Goal: Communication & Community: Share content

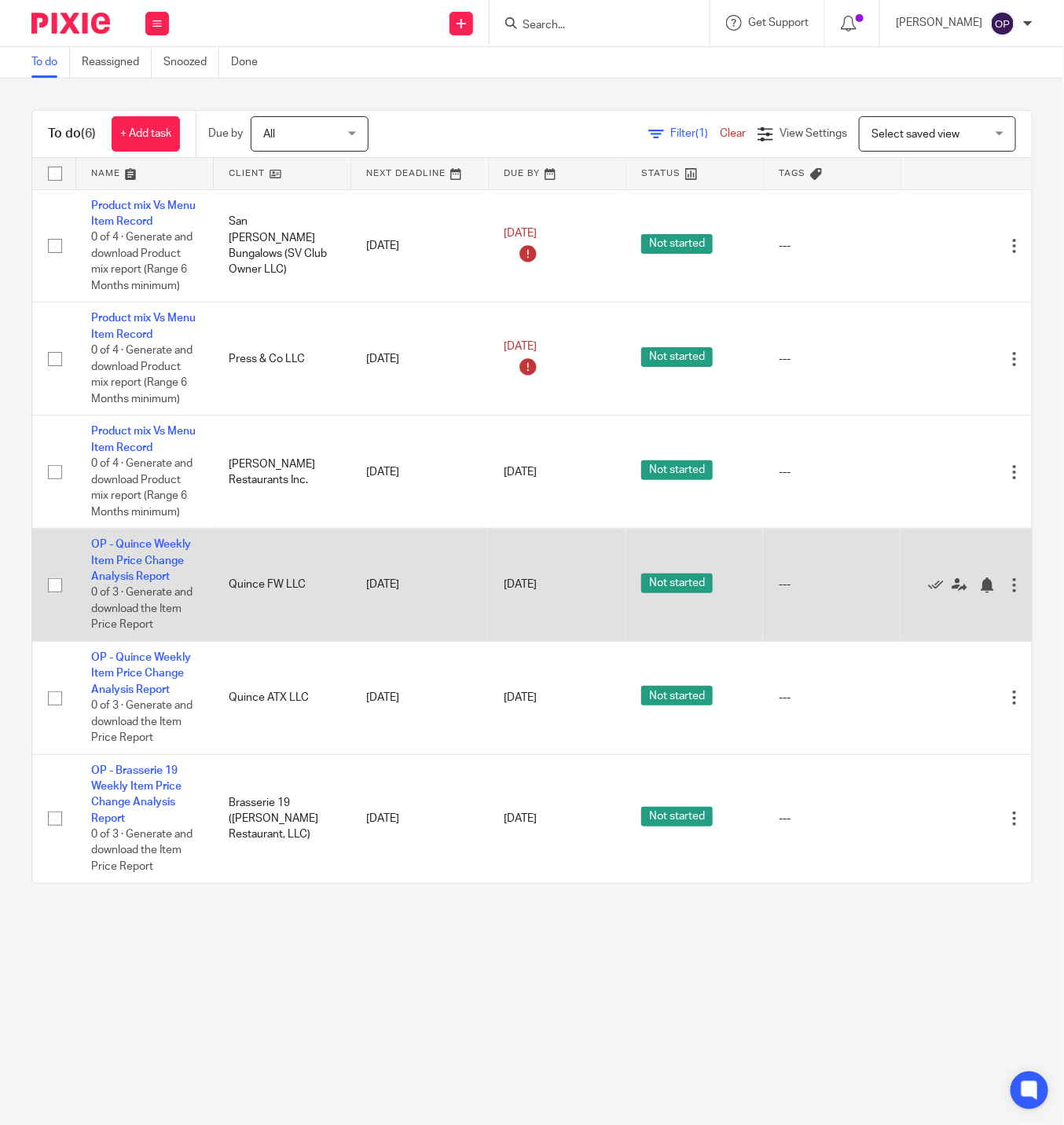
scroll to position [13, 0]
click at [170, 552] on link "OP - Quince Weekly Item Price Change Analysis Report" at bounding box center [141, 560] width 100 height 43
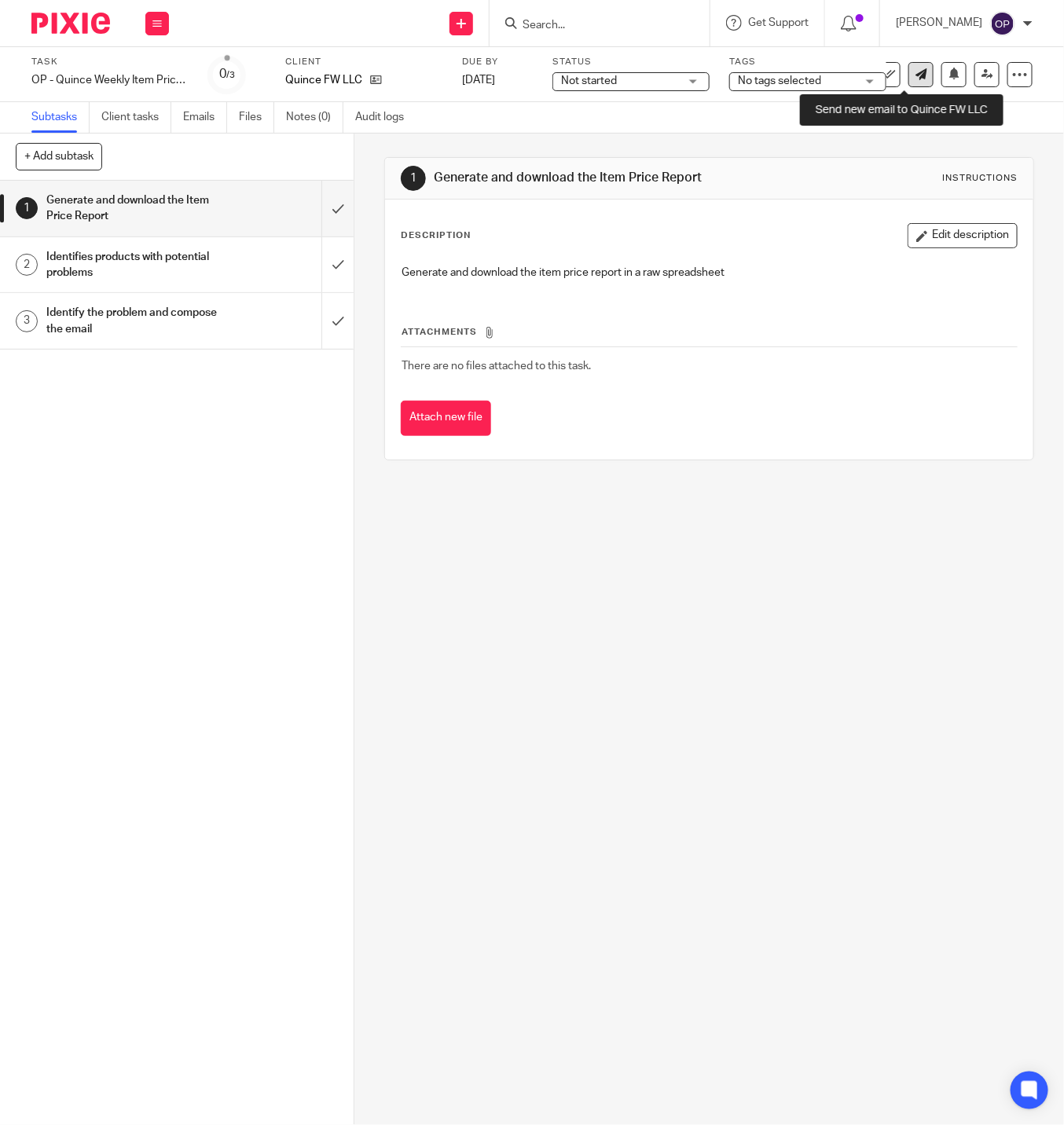
click at [908, 81] on link at bounding box center [921, 75] width 25 height 25
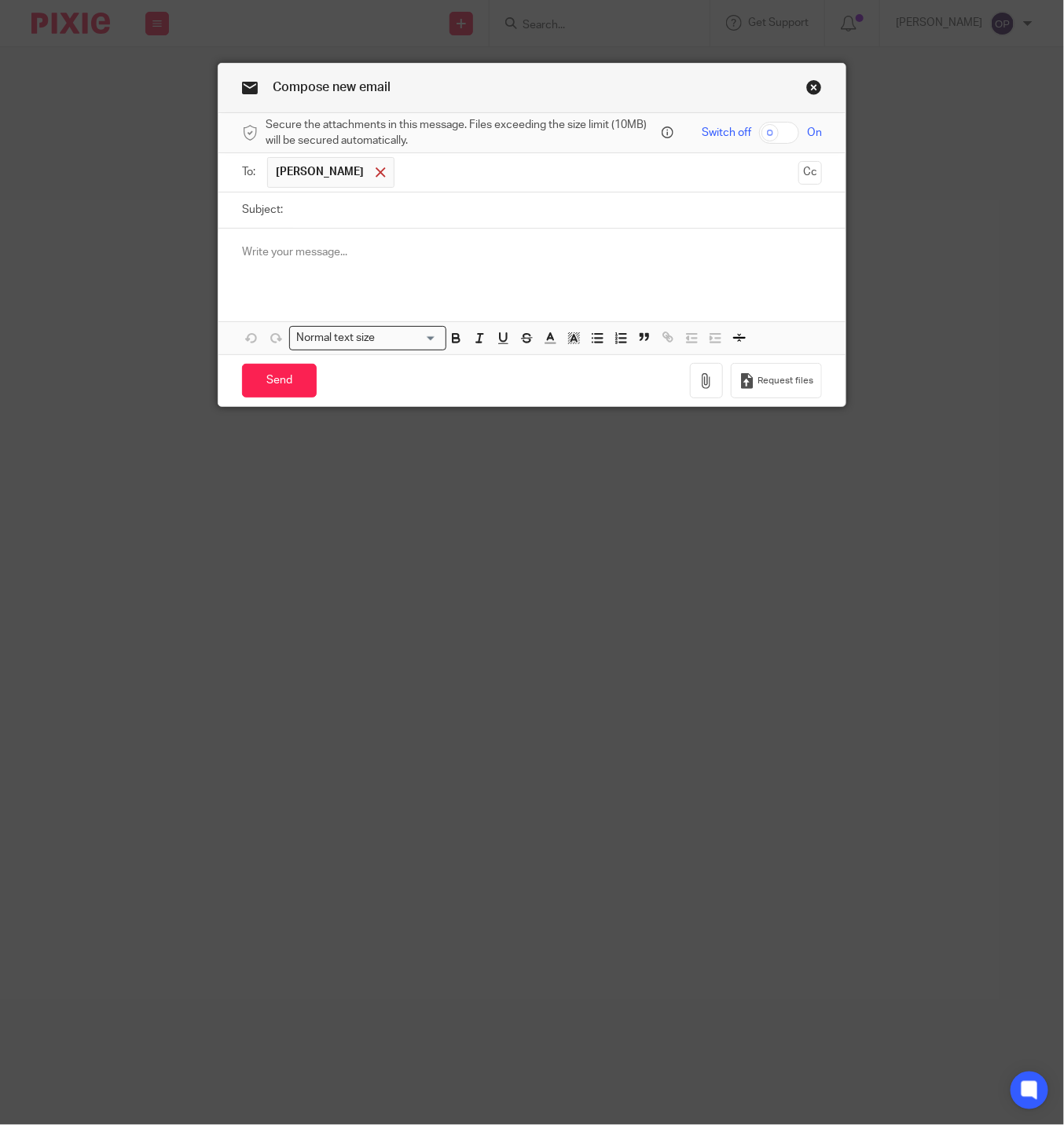
click at [376, 175] on span at bounding box center [381, 172] width 10 height 10
click at [310, 260] on div at bounding box center [531, 256] width 627 height 61
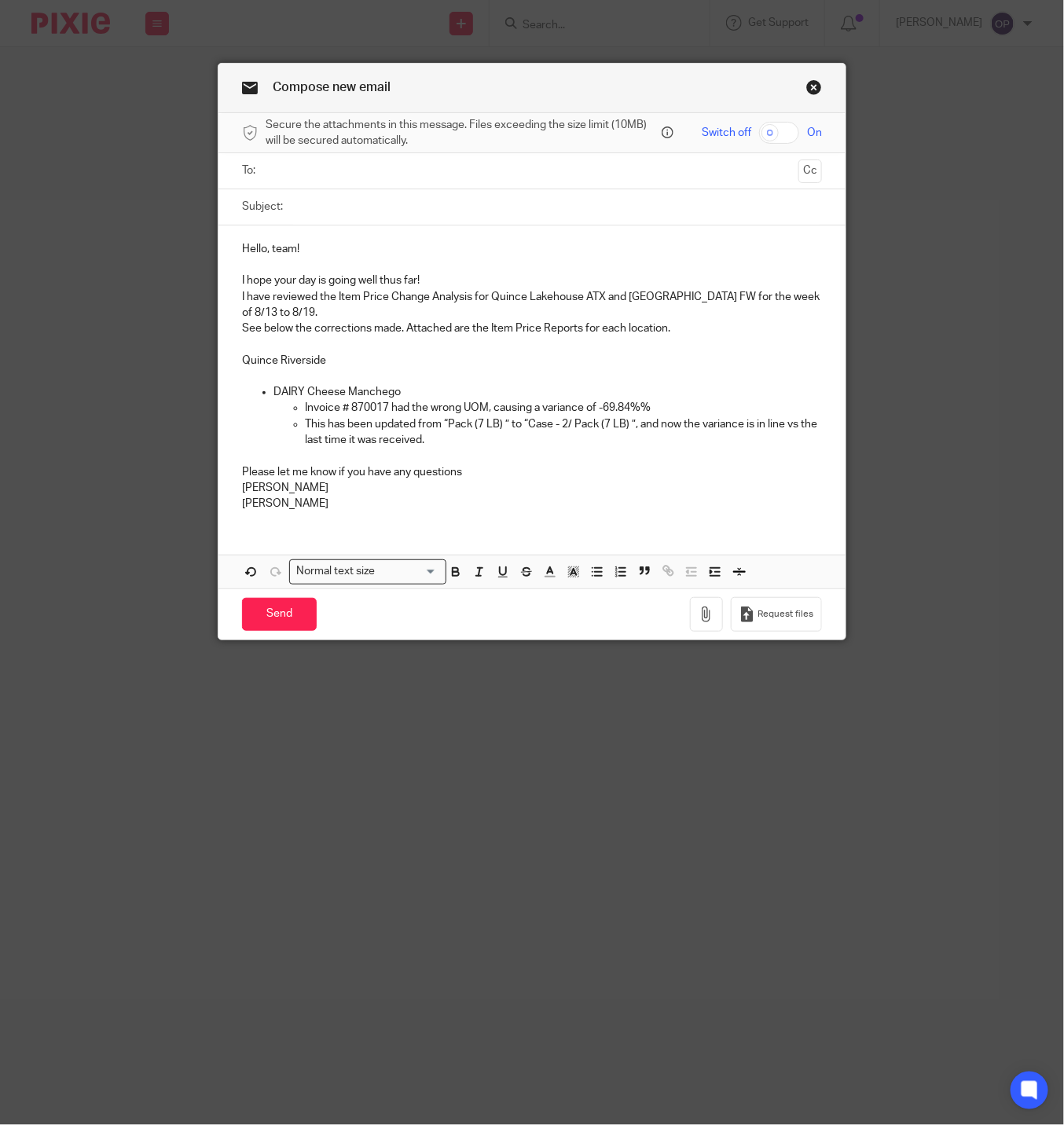
click at [778, 298] on p "I have reviewed the Item Price Change Analysis for Quince Lakehouse ATX and [GE…" at bounding box center [531, 305] width 580 height 32
click at [253, 315] on p "I have reviewed the Item Price Change Analysis for Quince Lakehouse ATX and Riv…" at bounding box center [531, 305] width 580 height 32
click at [585, 363] on p "Quince Riverside" at bounding box center [531, 352] width 580 height 32
click at [316, 217] on input "Subject:" at bounding box center [555, 207] width 531 height 35
paste input "[GEOGRAPHIC_DATA] - Item Price Change Analysis From [DATE] To [DATE]"
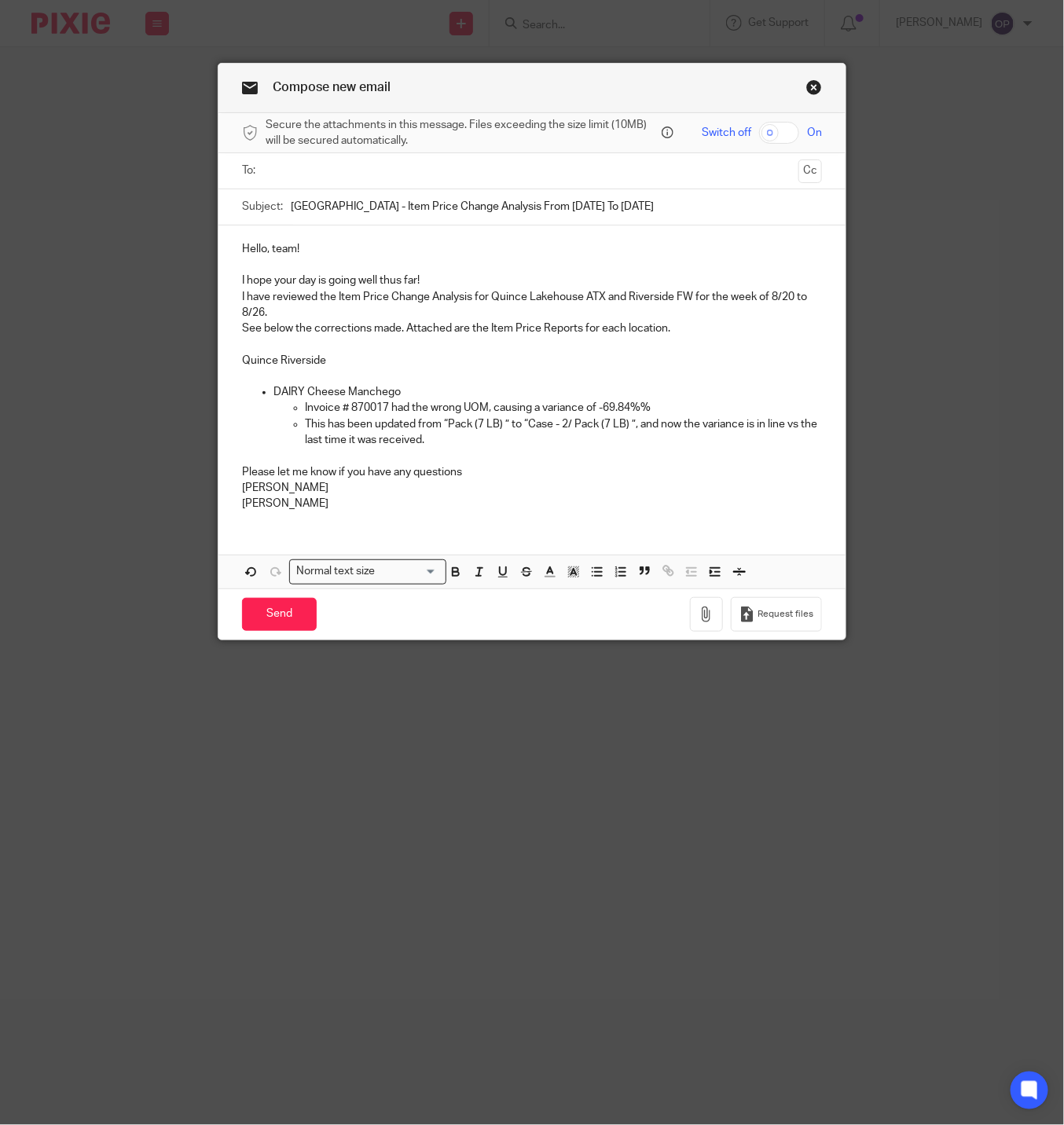
click at [644, 206] on input "[GEOGRAPHIC_DATA] - Item Price Change Analysis From [DATE] To [DATE]" at bounding box center [555, 207] width 531 height 35
type input "[GEOGRAPHIC_DATA] - Item Price Change Analysis From [DATE] To [DATE]"
click at [300, 173] on input "text" at bounding box center [531, 171] width 521 height 18
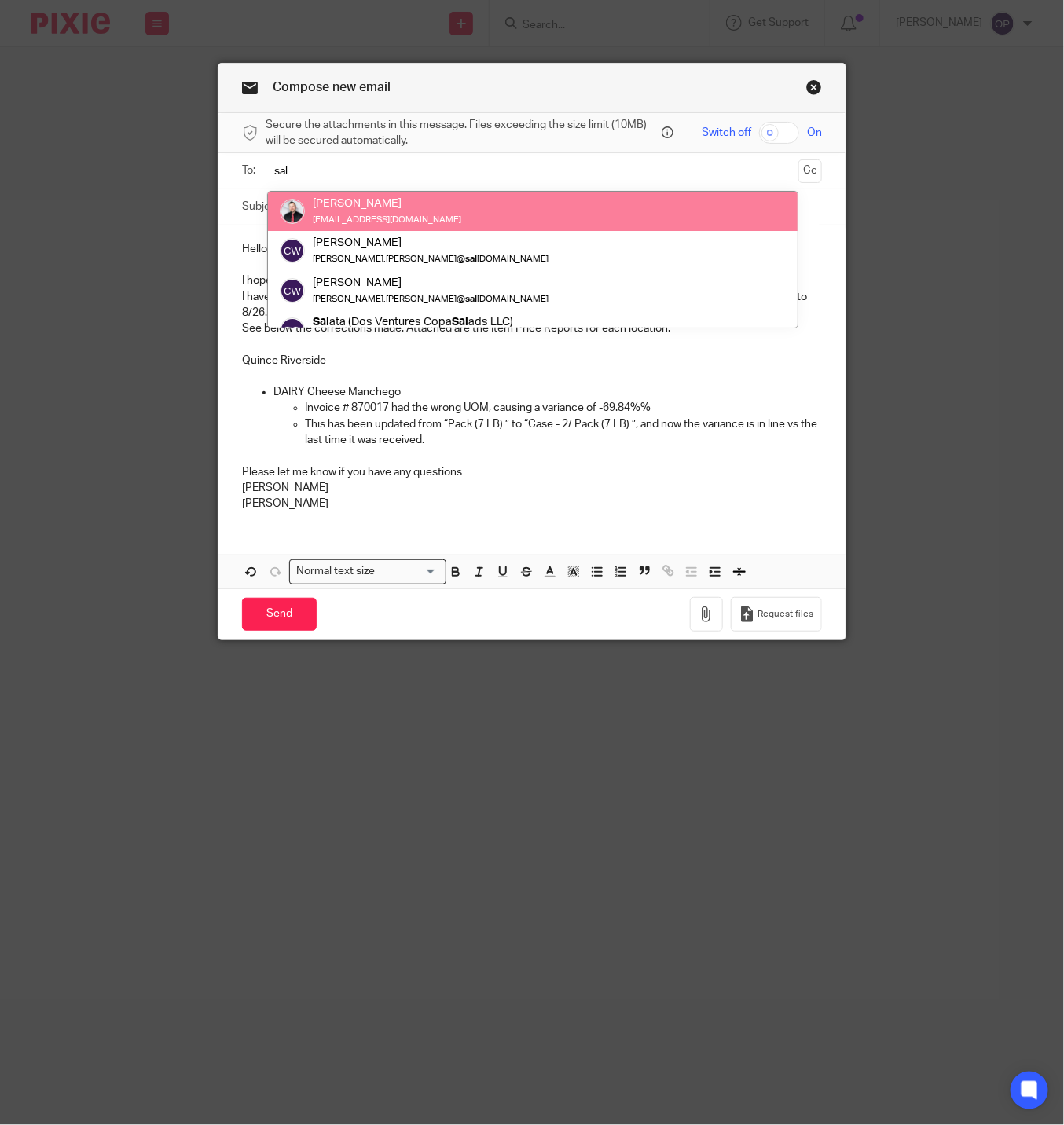
type input "sal"
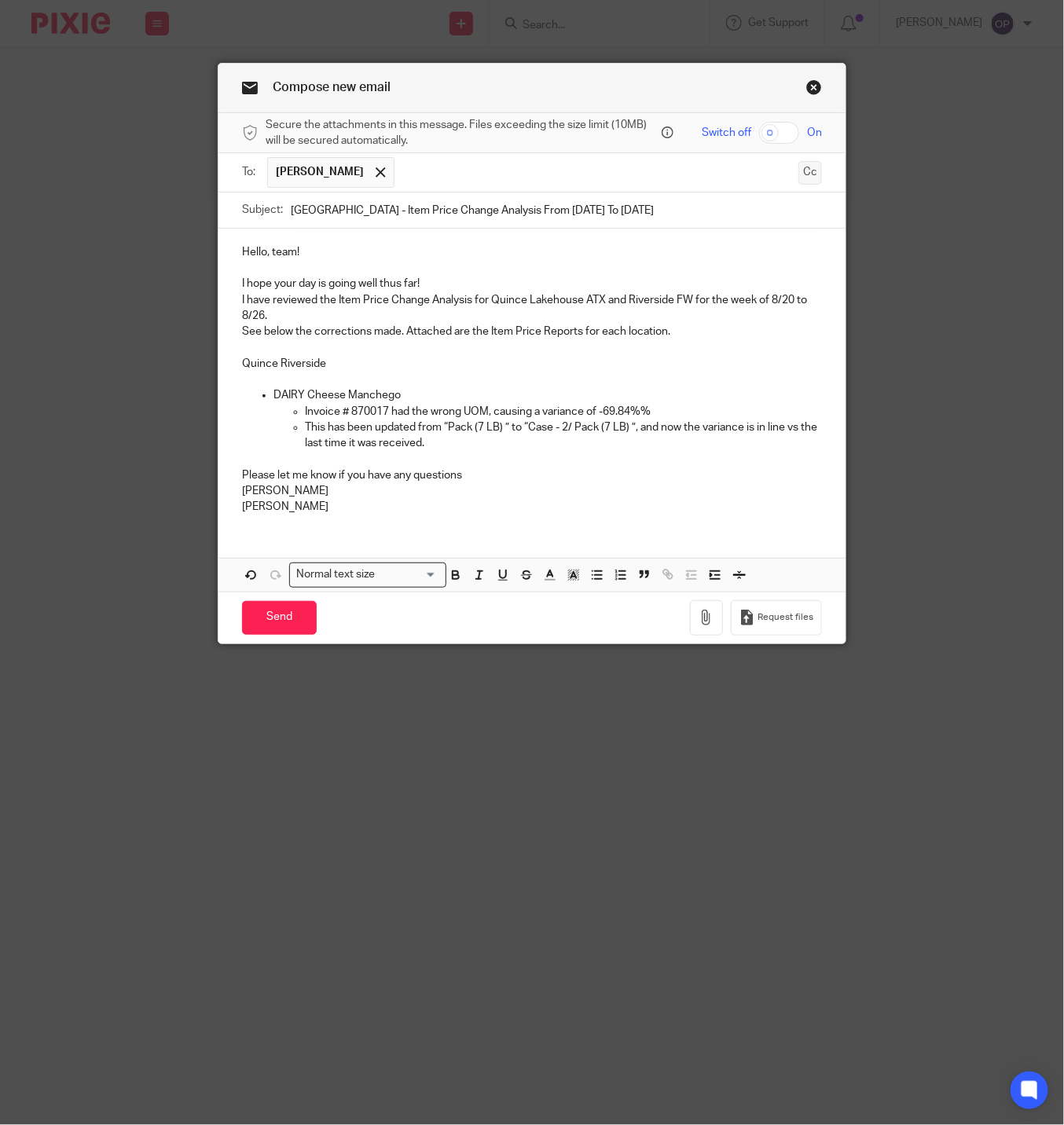
click at [804, 177] on button "Cc" at bounding box center [810, 173] width 23 height 23
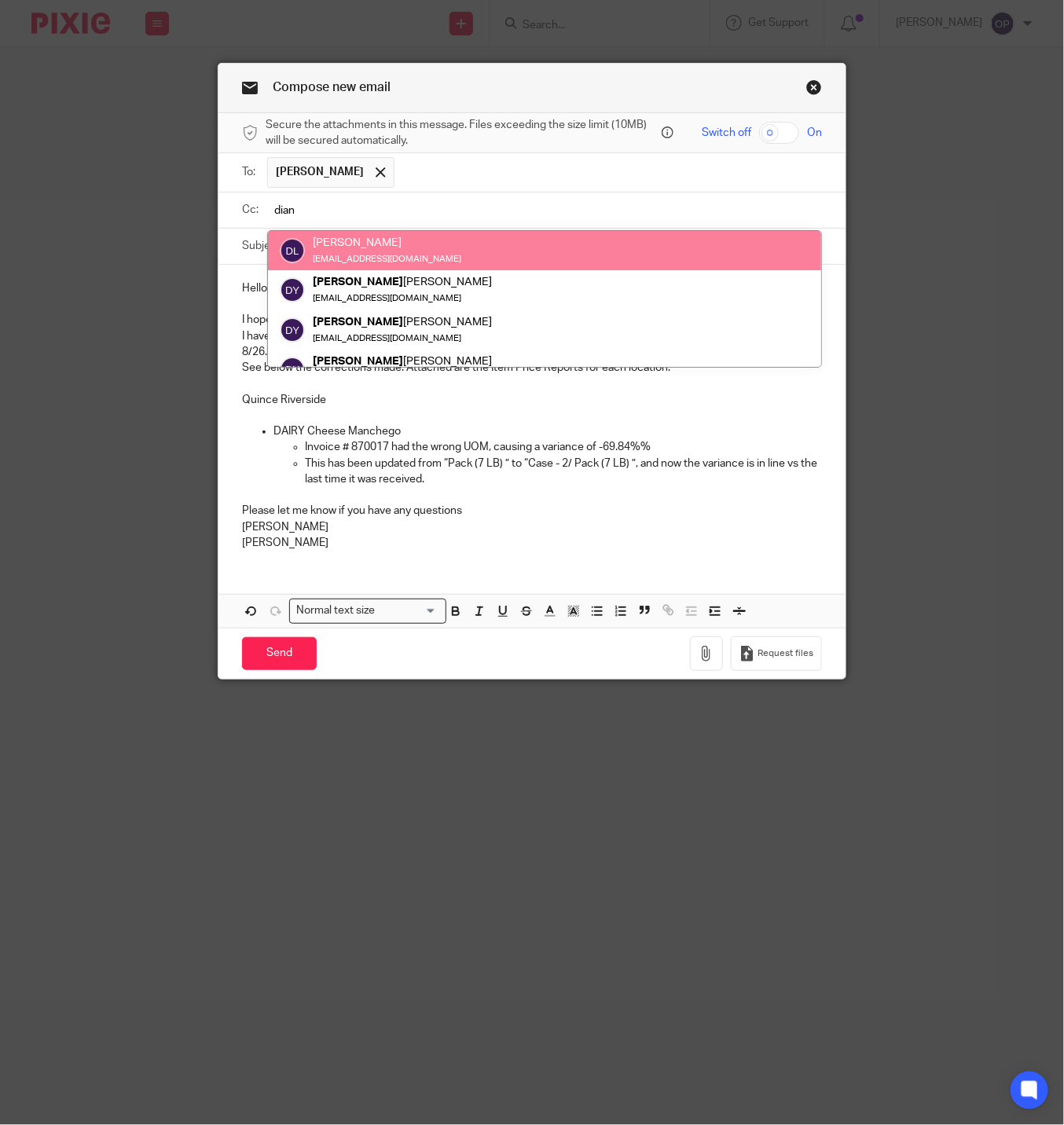
type input "dian"
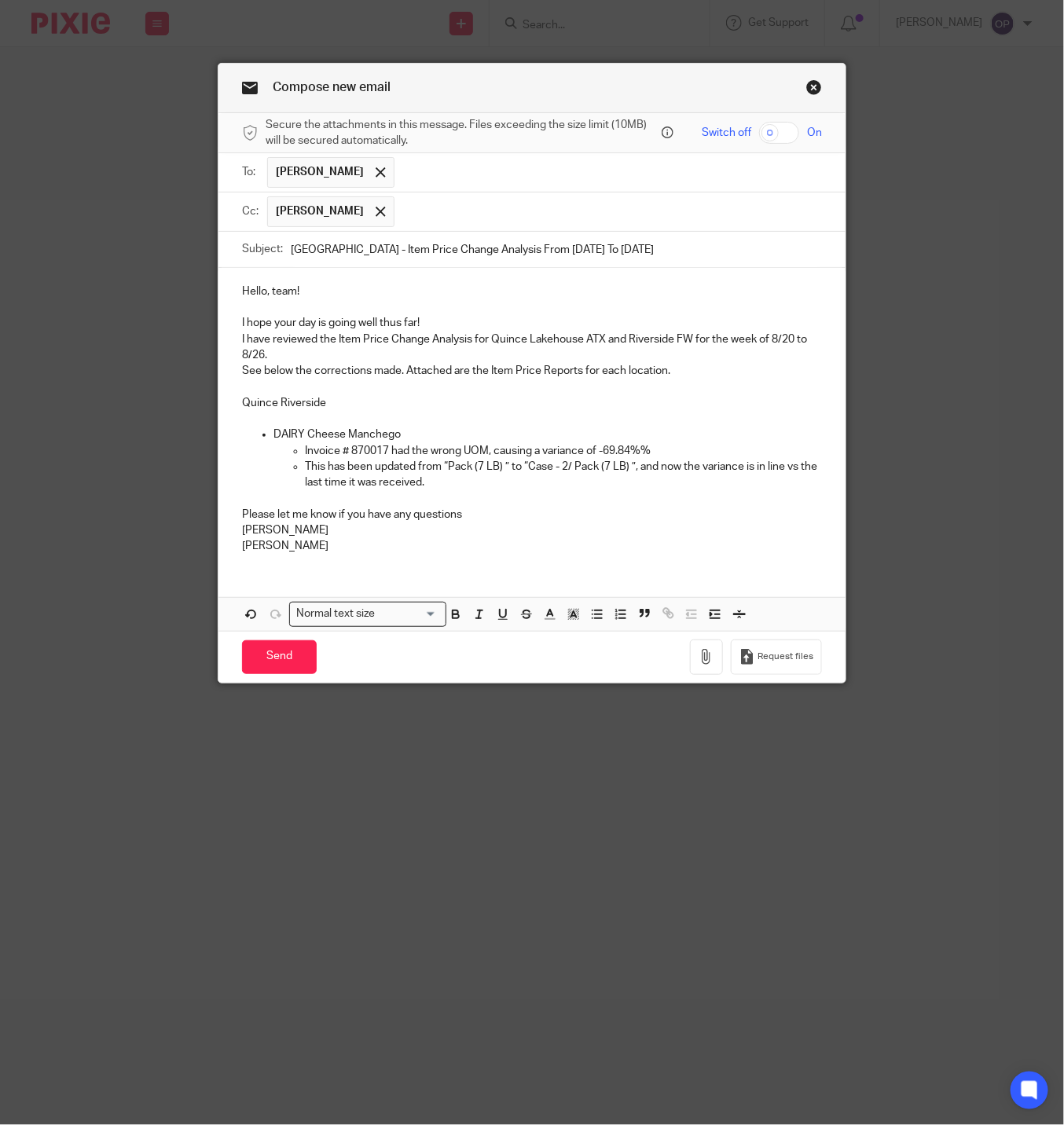
click at [458, 227] on input "text" at bounding box center [608, 211] width 413 height 31
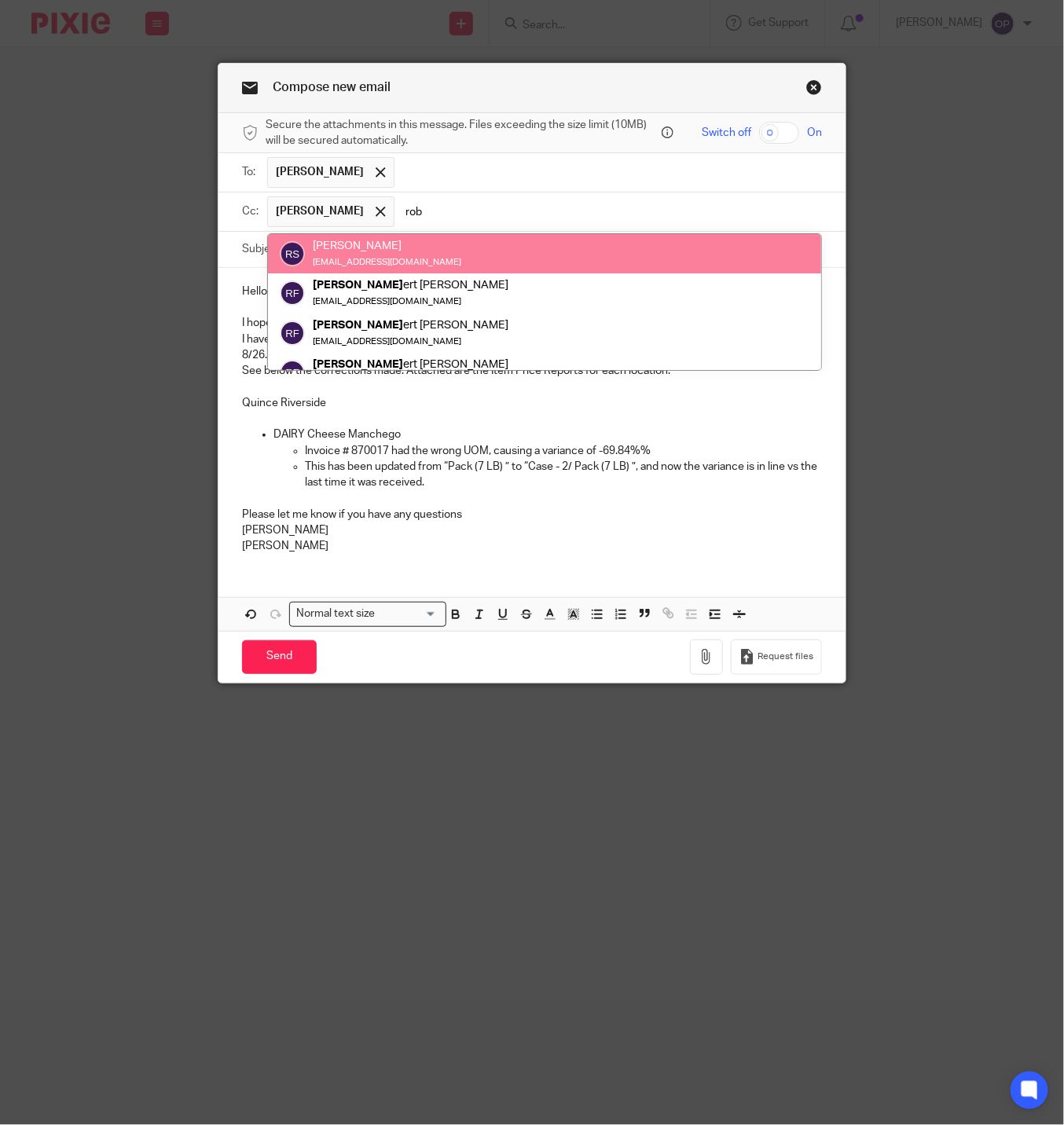
type input "rob"
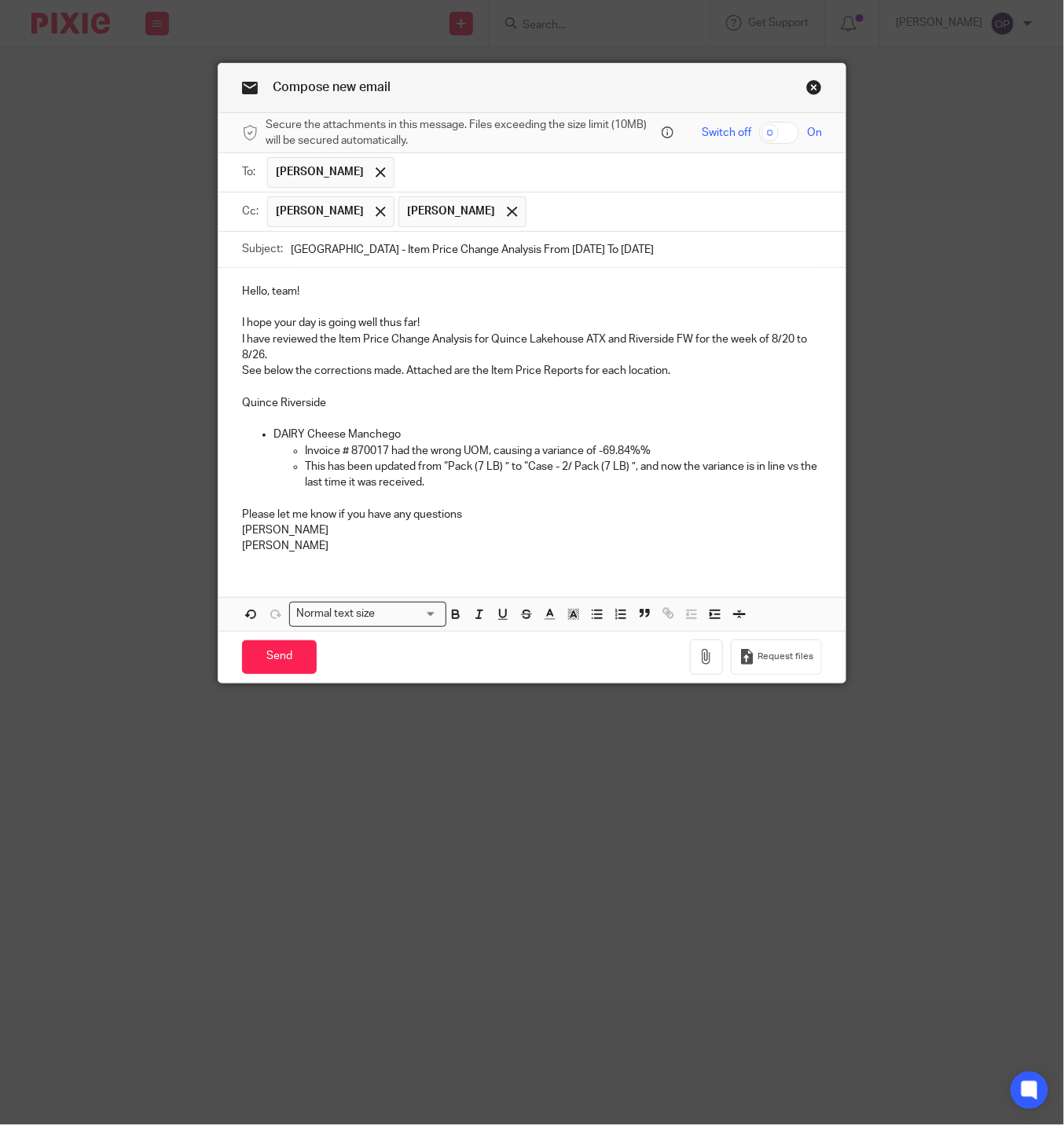
click at [646, 208] on input "text" at bounding box center [675, 211] width 281 height 31
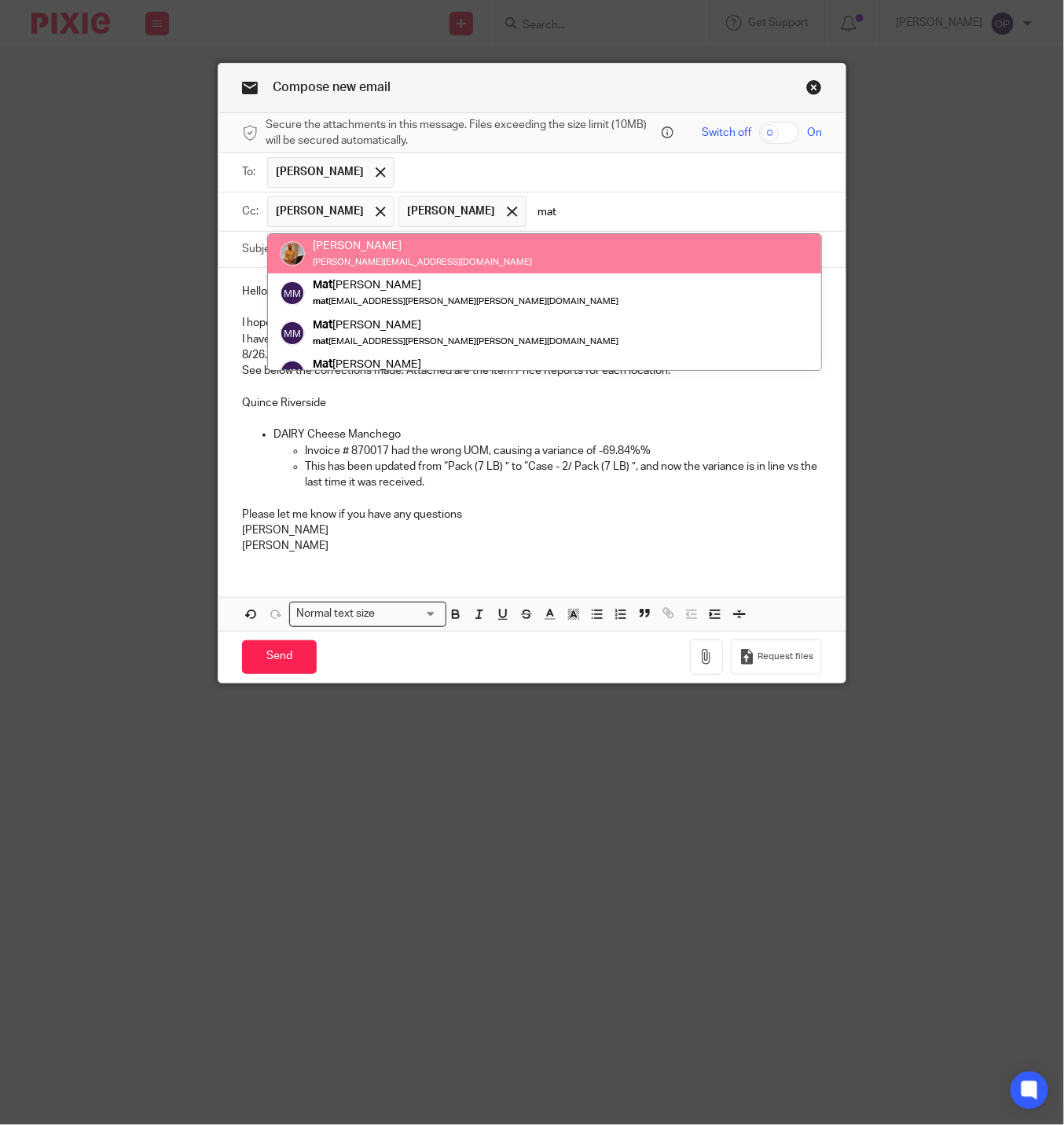
type input "mat"
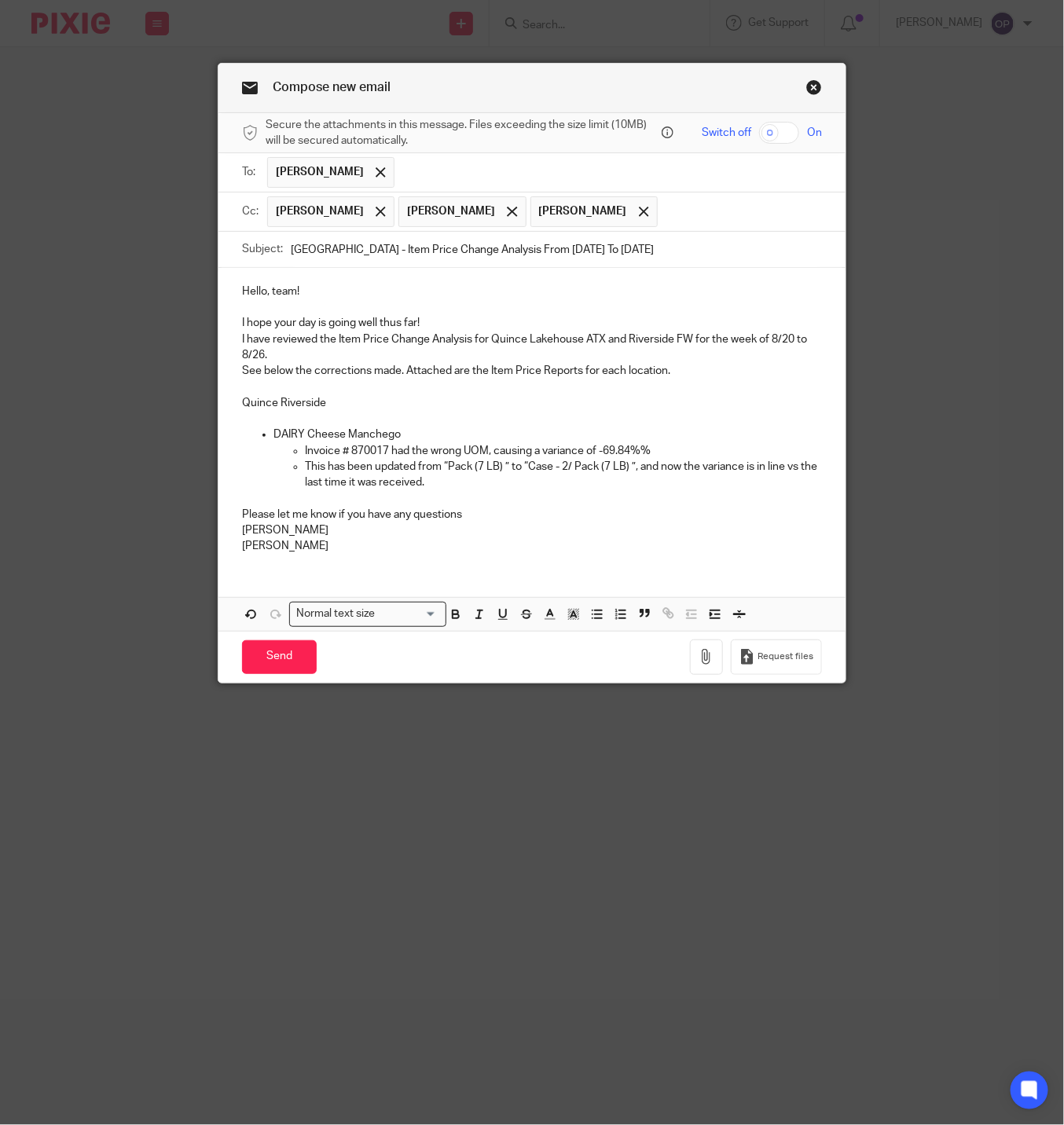
click at [721, 222] on input "text" at bounding box center [740, 211] width 150 height 31
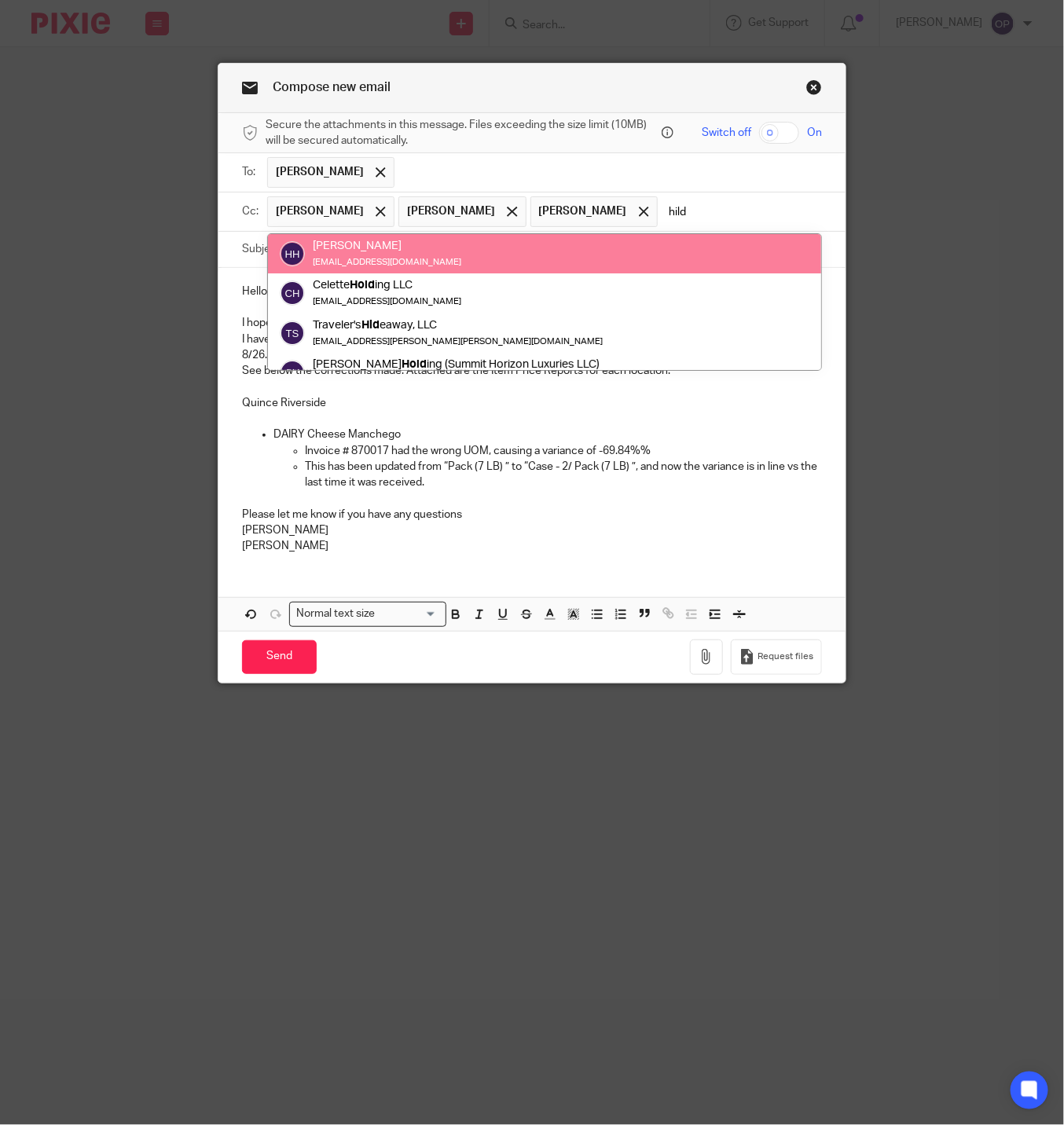
type input "hild"
